Goal: Information Seeking & Learning: Learn about a topic

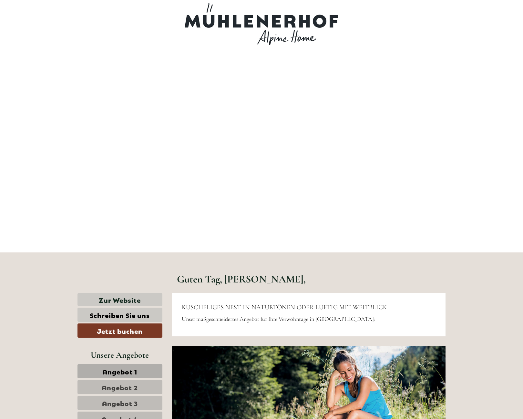
click at [270, 267] on div "Guten Tag, [PERSON_NAME]," at bounding box center [241, 277] width 138 height 31
click at [334, 269] on div "Guten Tag, [PERSON_NAME]," at bounding box center [308, 277] width 283 height 31
click at [136, 370] on span "Angebot 1" at bounding box center [119, 371] width 35 height 9
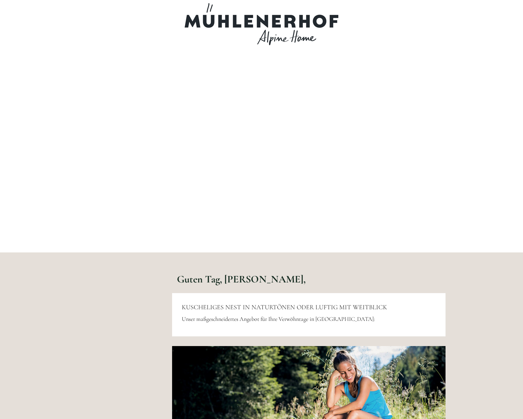
scroll to position [570, 0]
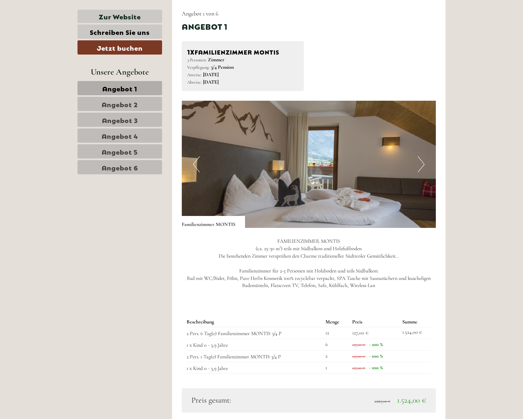
click at [294, 272] on p "FAMILIENZIMMER [PERSON_NAME] (ca. 25-30 m²) teils mit Südbalkon und Holzfußbode…" at bounding box center [309, 264] width 254 height 52
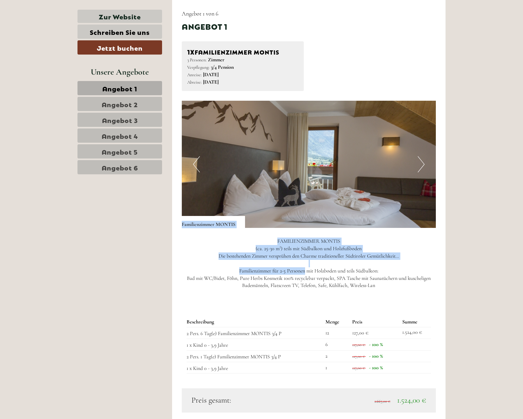
drag, startPoint x: 305, startPoint y: 274, endPoint x: 328, endPoint y: 244, distance: 38.4
click at [318, 218] on div "Previous Next Familienzimmer MONTIS" at bounding box center [309, 201] width 254 height 201
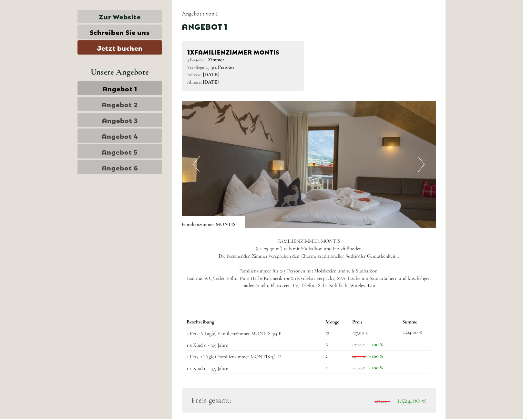
click at [333, 263] on p "FAMILIENZIMMER [PERSON_NAME] (ca. 25-30 m²) teils mit Südbalkon und Holzfußbode…" at bounding box center [309, 264] width 254 height 52
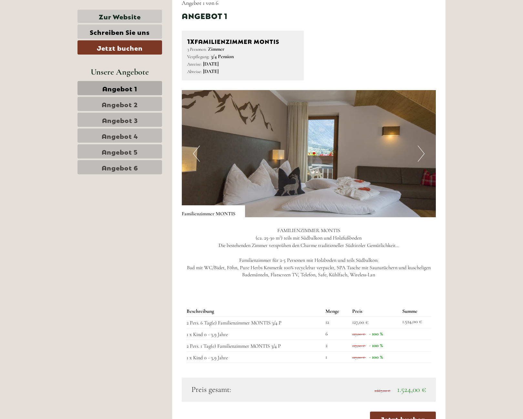
scroll to position [583, 0]
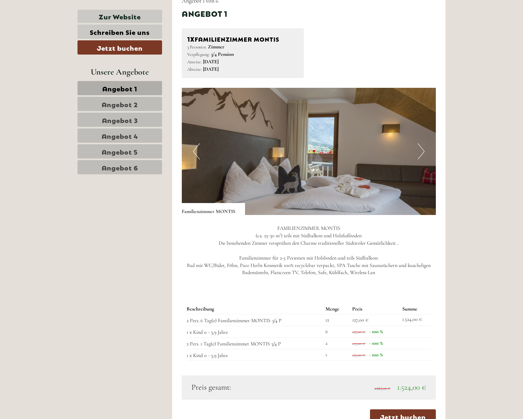
click at [421, 150] on button "Next" at bounding box center [421, 151] width 7 height 16
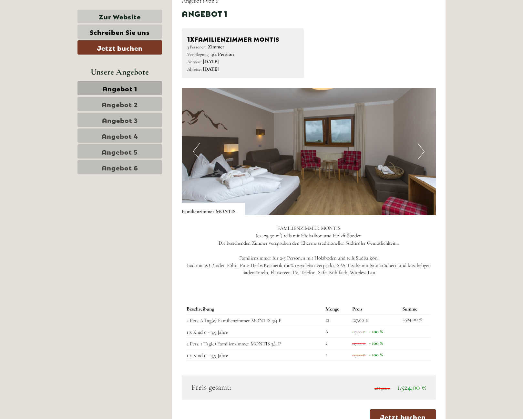
click at [421, 150] on button "Next" at bounding box center [421, 151] width 7 height 16
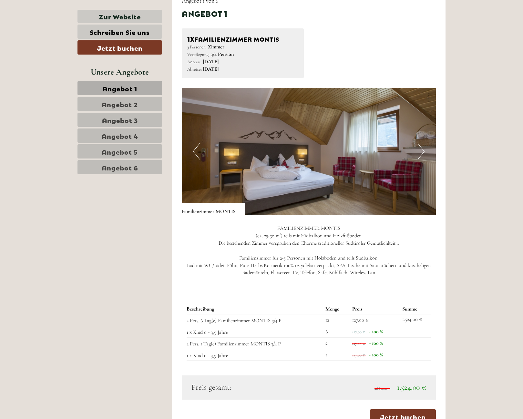
click at [421, 150] on button "Next" at bounding box center [421, 151] width 7 height 16
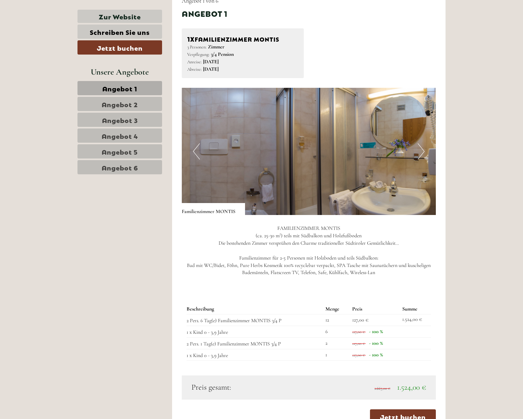
click at [421, 150] on button "Next" at bounding box center [421, 151] width 7 height 16
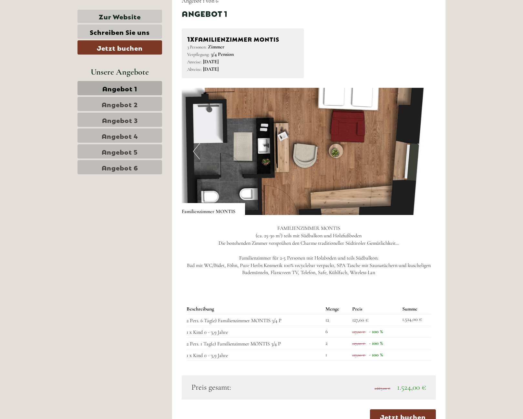
click at [190, 149] on img at bounding box center [309, 151] width 254 height 127
click at [193, 152] on button "Previous" at bounding box center [196, 151] width 7 height 16
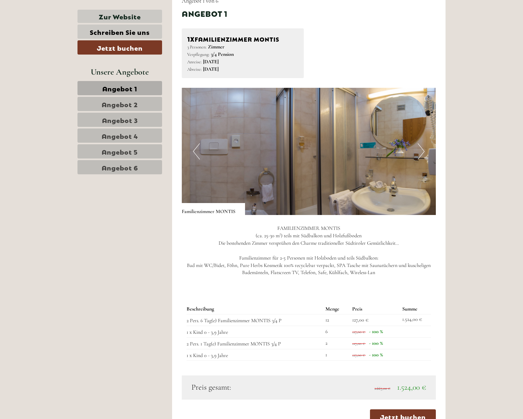
click at [420, 151] on button "Next" at bounding box center [421, 151] width 7 height 16
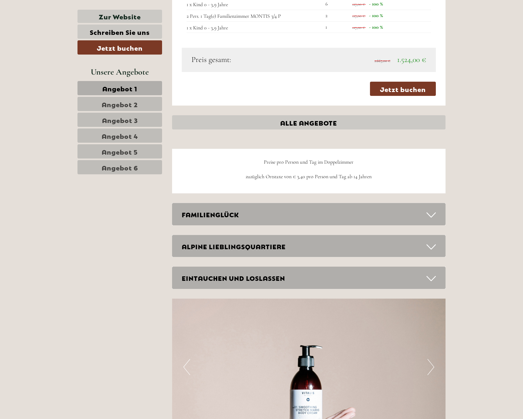
scroll to position [914, 0]
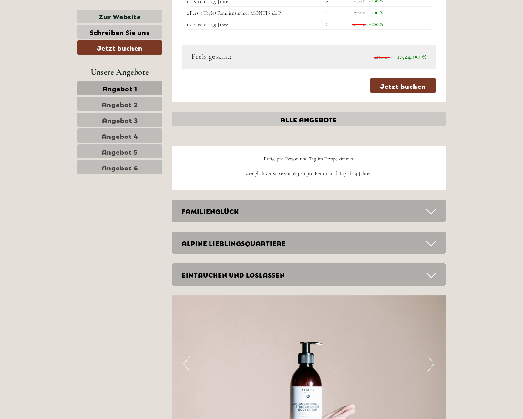
click at [259, 213] on div "FAMILIENGLÜCK" at bounding box center [309, 211] width 274 height 22
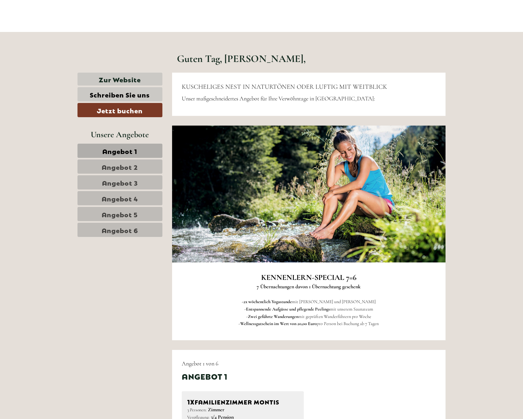
scroll to position [231, 0]
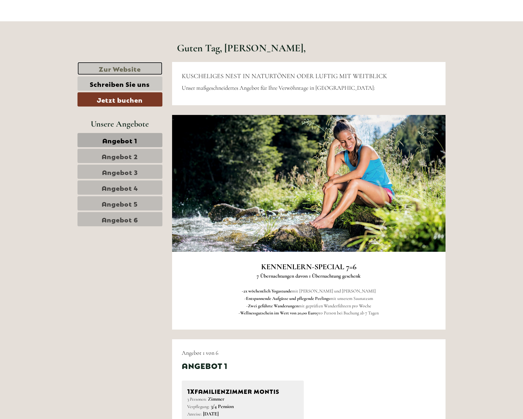
click at [112, 67] on link "Zur Website" at bounding box center [119, 68] width 85 height 13
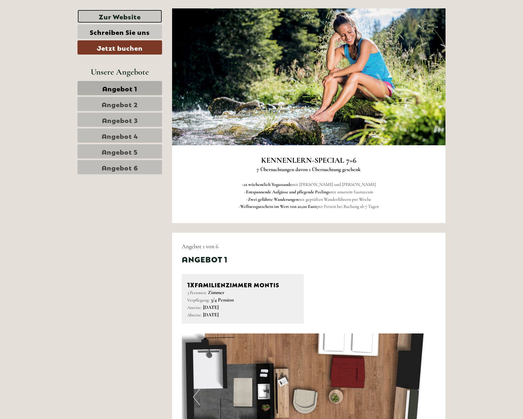
scroll to position [344, 0]
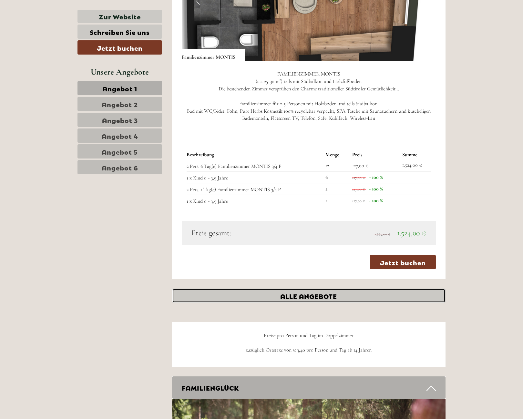
click at [294, 298] on link "ALLE ANGEBOTE" at bounding box center [309, 296] width 274 height 14
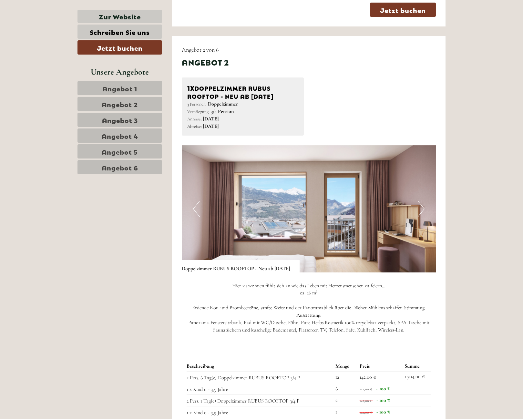
scroll to position [1012, 0]
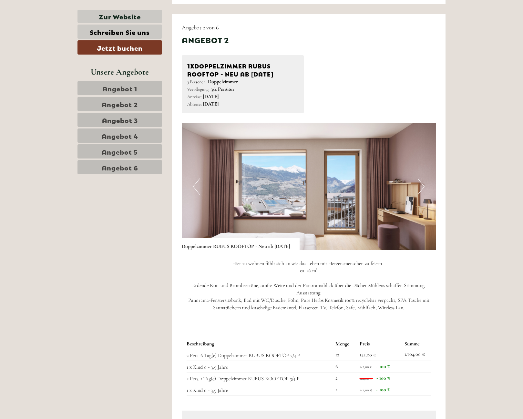
click at [420, 187] on button "Next" at bounding box center [421, 187] width 7 height 16
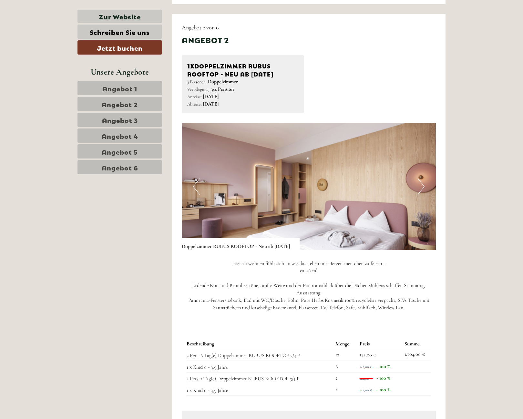
click at [420, 187] on button "Next" at bounding box center [421, 187] width 7 height 16
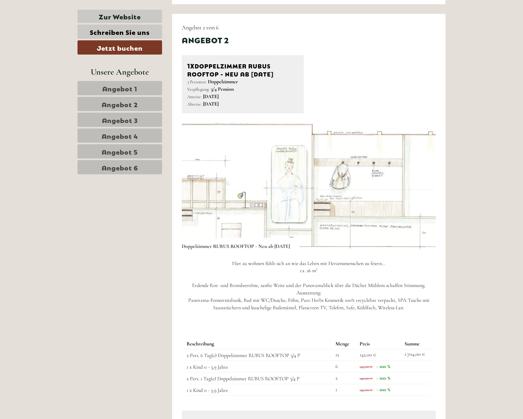
click at [420, 187] on button "Next" at bounding box center [421, 187] width 7 height 16
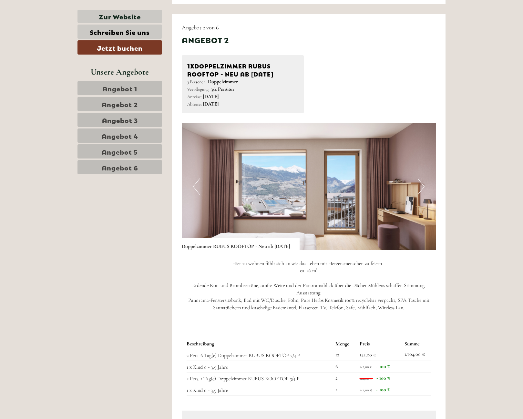
click at [420, 187] on button "Next" at bounding box center [421, 187] width 7 height 16
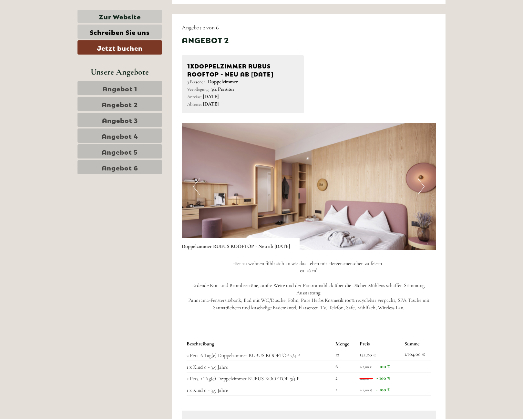
click at [420, 187] on button "Next" at bounding box center [421, 187] width 7 height 16
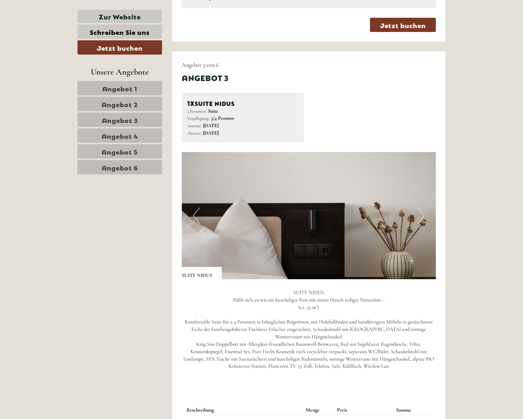
scroll to position [1442, 0]
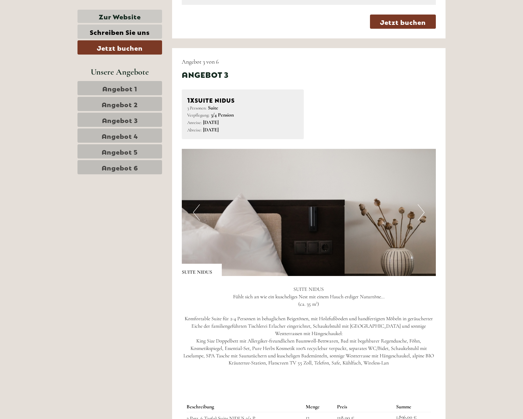
click at [413, 217] on img at bounding box center [309, 212] width 254 height 127
click at [425, 208] on img at bounding box center [309, 212] width 254 height 127
click at [419, 216] on button "Next" at bounding box center [421, 212] width 7 height 16
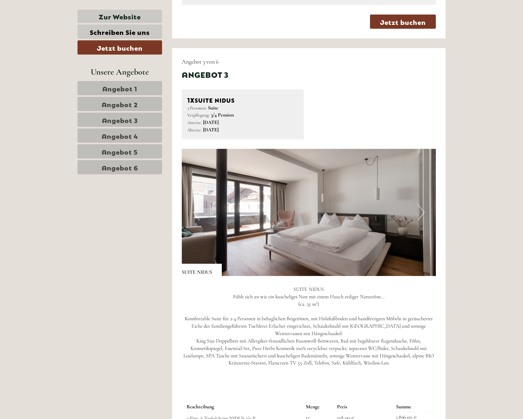
click at [420, 213] on button "Next" at bounding box center [421, 212] width 7 height 16
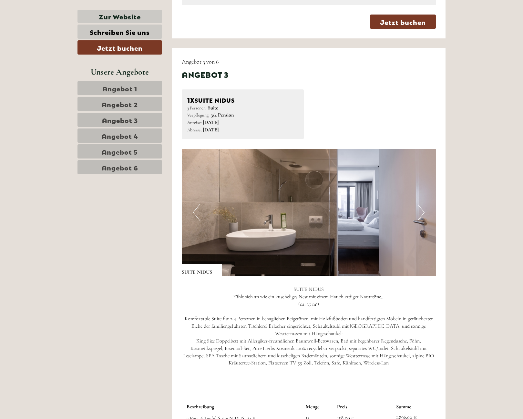
click at [420, 213] on button "Next" at bounding box center [421, 212] width 7 height 16
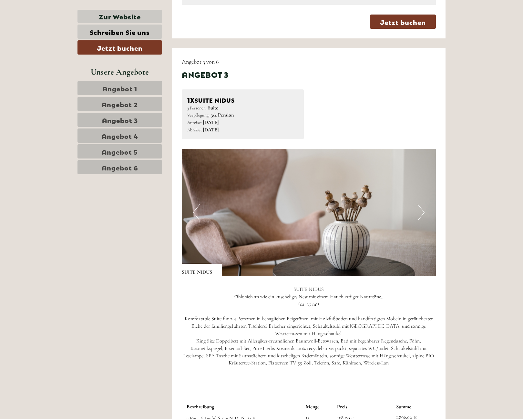
click at [420, 213] on button "Next" at bounding box center [421, 212] width 7 height 16
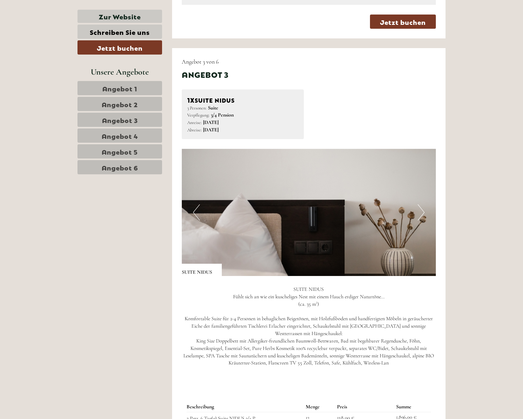
click at [420, 213] on button "Next" at bounding box center [421, 212] width 7 height 16
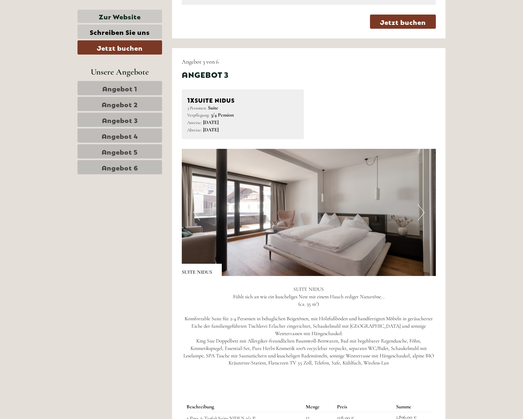
click at [420, 213] on button "Next" at bounding box center [421, 212] width 7 height 16
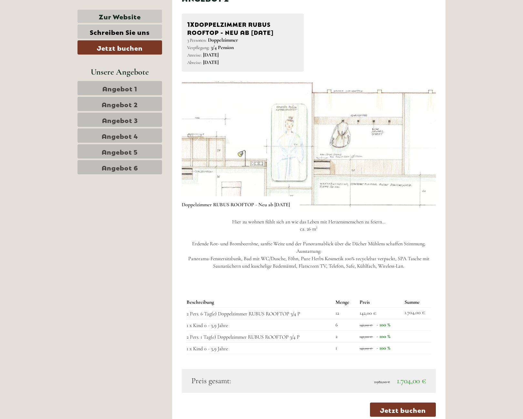
scroll to position [1060, 0]
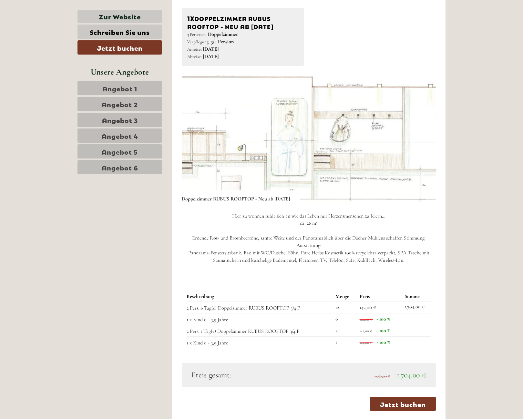
drag, startPoint x: 434, startPoint y: 96, endPoint x: 431, endPoint y: 99, distance: 4.1
click at [431, 99] on div "Angebot 2 von 6 Angebot 2 1x Doppelzimmer RUBUS ROOFTOP - Neu ab [DATE] 3 Perso…" at bounding box center [309, 193] width 274 height 454
click at [273, 144] on img at bounding box center [309, 139] width 254 height 127
drag, startPoint x: 230, startPoint y: 130, endPoint x: 384, endPoint y: 134, distance: 154.7
click at [380, 134] on img at bounding box center [309, 139] width 254 height 127
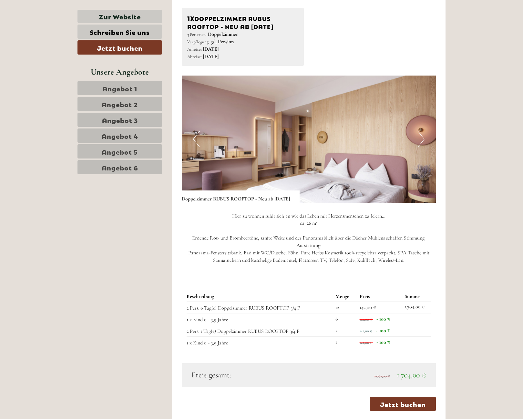
click at [412, 132] on img at bounding box center [309, 139] width 254 height 127
click at [420, 135] on button "Next" at bounding box center [421, 139] width 7 height 16
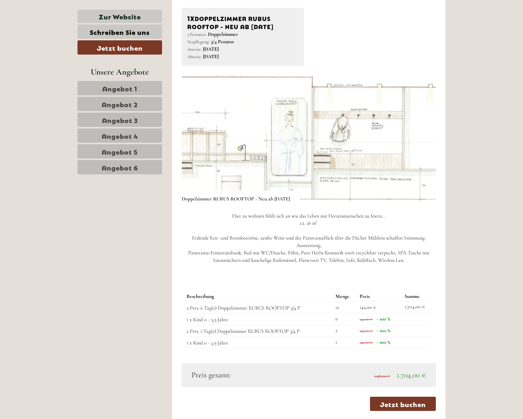
click at [420, 135] on button "Next" at bounding box center [421, 139] width 7 height 16
click at [192, 133] on img at bounding box center [309, 139] width 254 height 127
drag, startPoint x: 308, startPoint y: 141, endPoint x: 520, endPoint y: 145, distance: 212.5
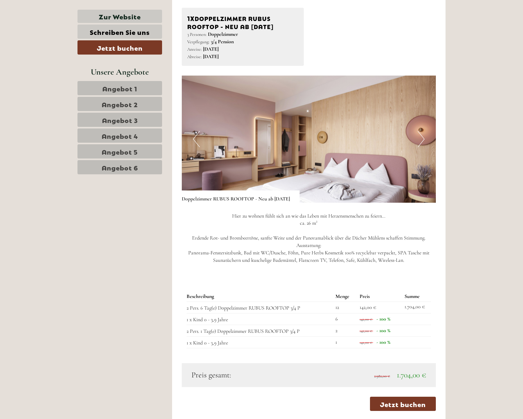
drag, startPoint x: 238, startPoint y: 156, endPoint x: 422, endPoint y: 152, distance: 184.4
click at [398, 152] on img at bounding box center [309, 139] width 254 height 127
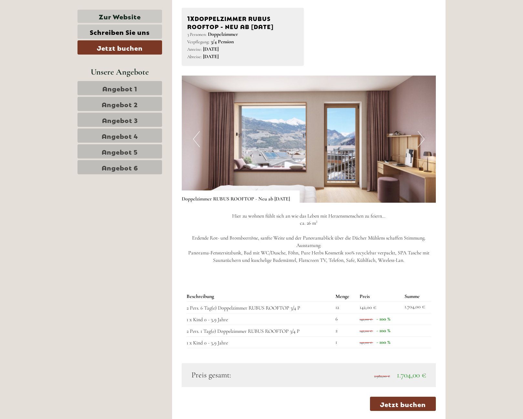
drag, startPoint x: 261, startPoint y: 158, endPoint x: 420, endPoint y: 154, distance: 159.2
click at [365, 153] on img at bounding box center [309, 139] width 254 height 127
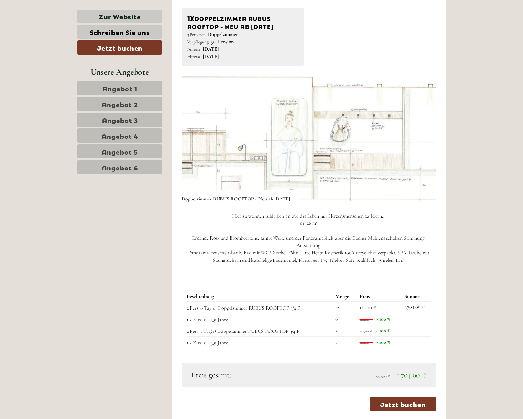
click at [359, 150] on img at bounding box center [309, 139] width 254 height 127
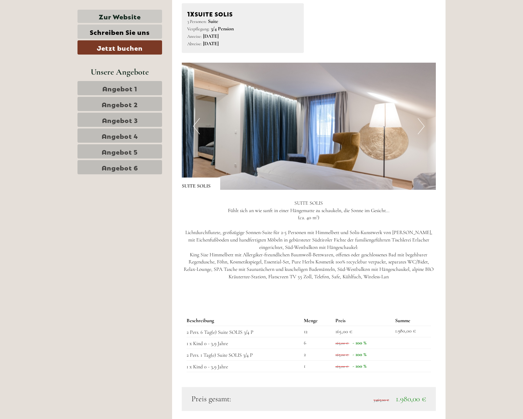
scroll to position [2020, 0]
drag, startPoint x: 248, startPoint y: 144, endPoint x: 195, endPoint y: 146, distance: 52.3
click at [209, 144] on img at bounding box center [309, 126] width 254 height 127
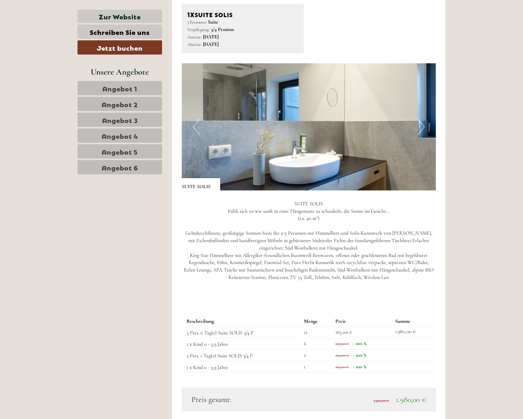
drag, startPoint x: 353, startPoint y: 146, endPoint x: 207, endPoint y: 143, distance: 145.6
click at [240, 148] on img at bounding box center [309, 126] width 254 height 127
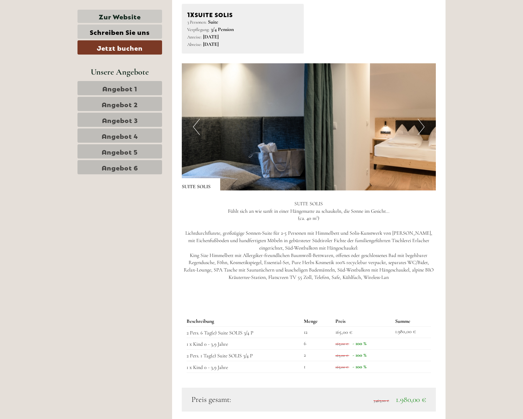
drag, startPoint x: 373, startPoint y: 138, endPoint x: 226, endPoint y: 136, distance: 147.2
click at [280, 144] on img at bounding box center [309, 126] width 254 height 127
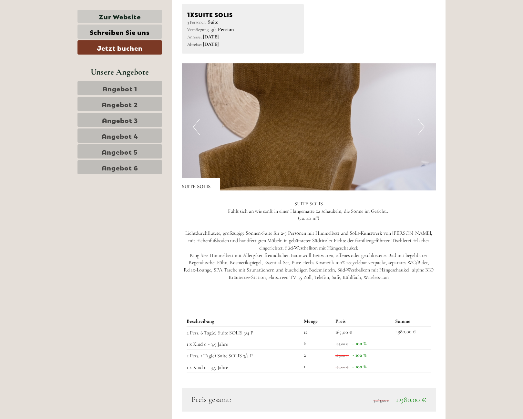
drag, startPoint x: 343, startPoint y: 134, endPoint x: 221, endPoint y: 135, distance: 121.7
click at [263, 141] on img at bounding box center [309, 126] width 254 height 127
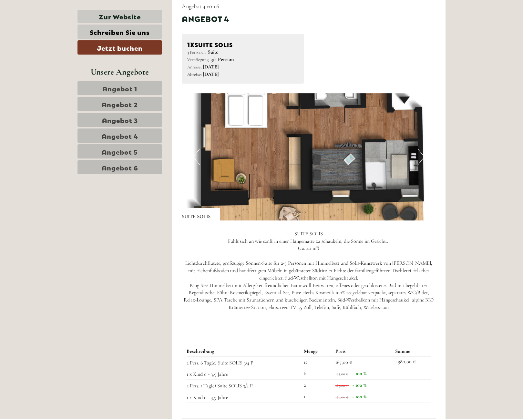
scroll to position [1990, 0]
drag, startPoint x: 373, startPoint y: 148, endPoint x: 213, endPoint y: 146, distance: 160.4
click at [250, 150] on img at bounding box center [309, 157] width 254 height 127
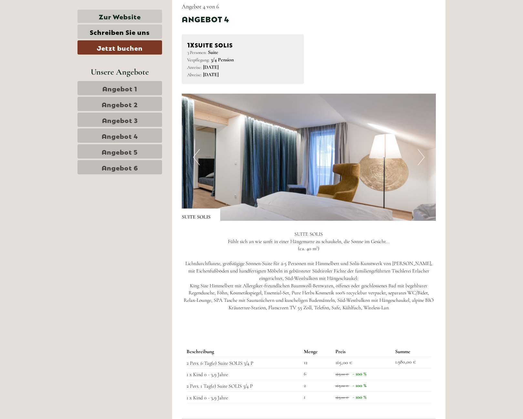
drag, startPoint x: 336, startPoint y: 158, endPoint x: 256, endPoint y: 161, distance: 79.8
click at [277, 163] on img at bounding box center [309, 157] width 254 height 127
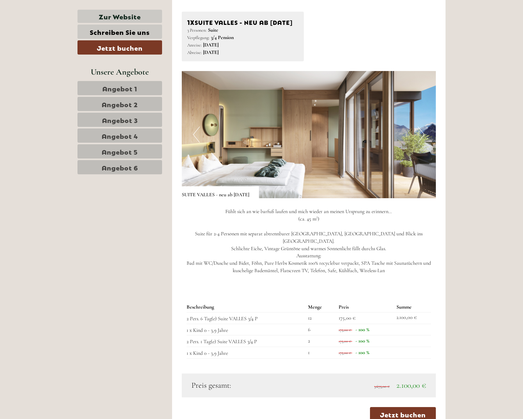
scroll to position [2501, 0]
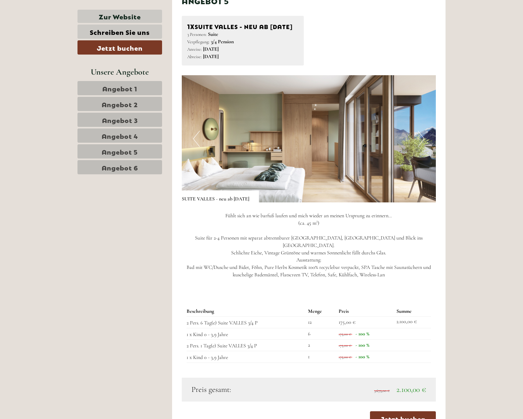
drag, startPoint x: 324, startPoint y: 142, endPoint x: 262, endPoint y: 140, distance: 62.3
click at [273, 139] on img at bounding box center [309, 138] width 254 height 127
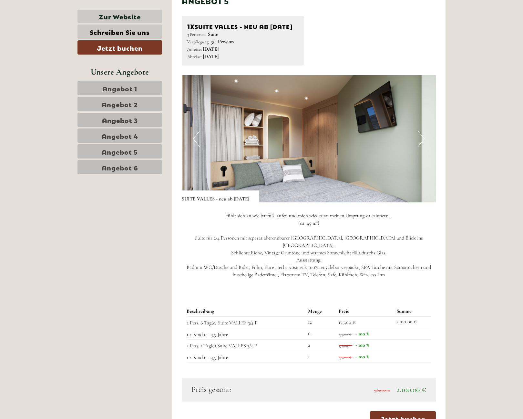
drag, startPoint x: 358, startPoint y: 154, endPoint x: 258, endPoint y: 156, distance: 100.4
click at [269, 158] on img at bounding box center [309, 138] width 254 height 127
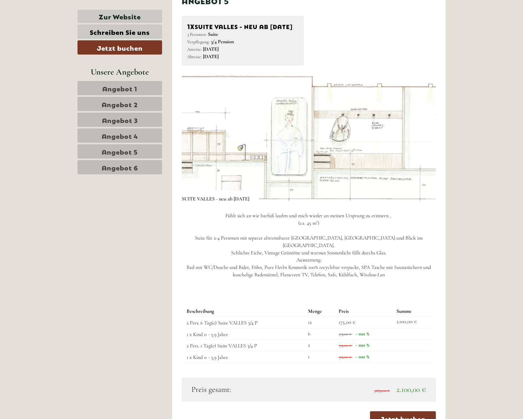
drag, startPoint x: 329, startPoint y: 156, endPoint x: 273, endPoint y: 151, distance: 56.1
click at [301, 154] on img at bounding box center [309, 138] width 254 height 127
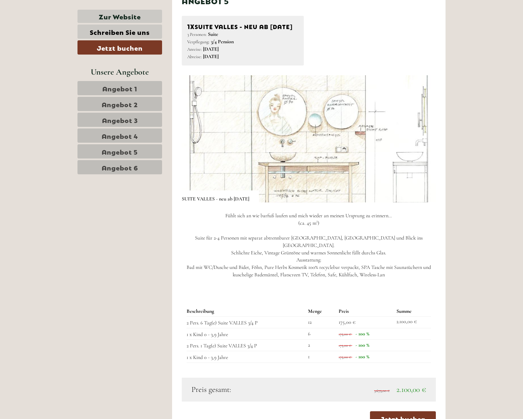
drag, startPoint x: 292, startPoint y: 159, endPoint x: 255, endPoint y: 157, distance: 37.5
click at [273, 159] on img at bounding box center [309, 138] width 254 height 127
drag, startPoint x: 318, startPoint y: 158, endPoint x: 198, endPoint y: 154, distance: 119.8
click at [204, 155] on img at bounding box center [309, 138] width 254 height 127
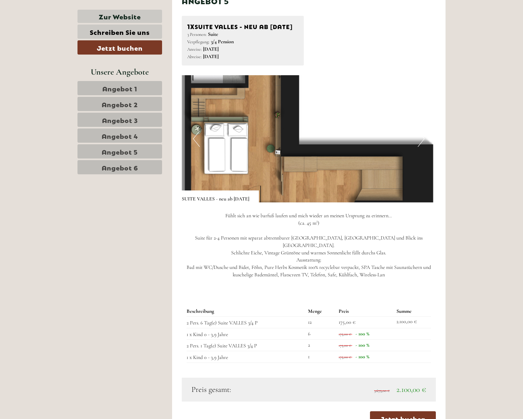
drag, startPoint x: 358, startPoint y: 154, endPoint x: 264, endPoint y: 151, distance: 94.0
click at [280, 152] on img at bounding box center [309, 138] width 254 height 127
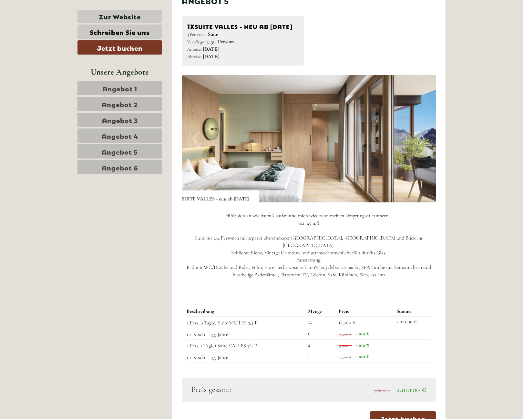
drag, startPoint x: 368, startPoint y: 151, endPoint x: 243, endPoint y: 151, distance: 124.6
click at [252, 152] on img at bounding box center [309, 138] width 254 height 127
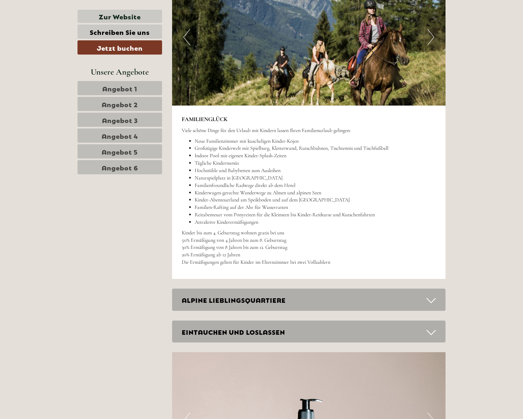
scroll to position [3587, 0]
